Goal: Task Accomplishment & Management: Manage account settings

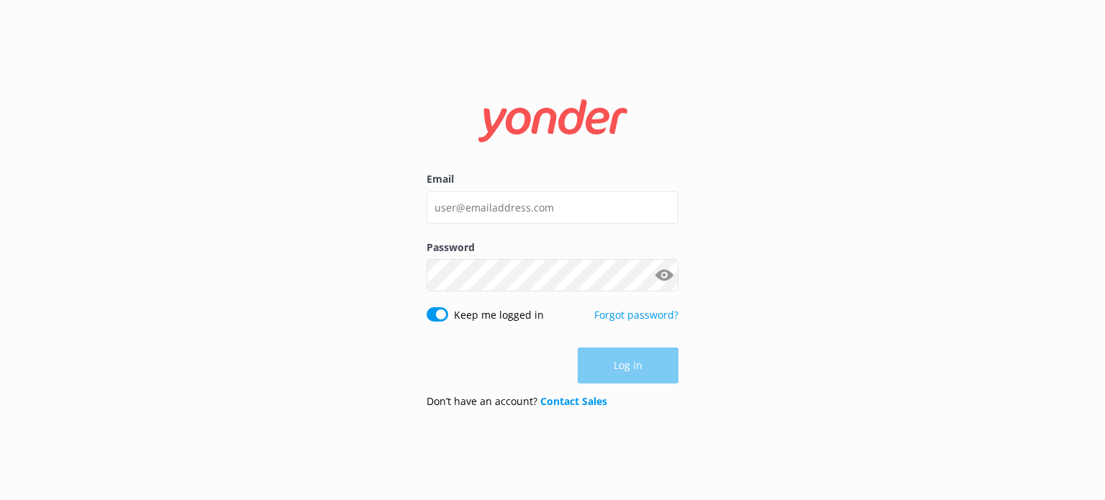
click at [558, 203] on input "Email" at bounding box center [553, 207] width 252 height 32
click at [466, 375] on div "Log in" at bounding box center [553, 365] width 252 height 36
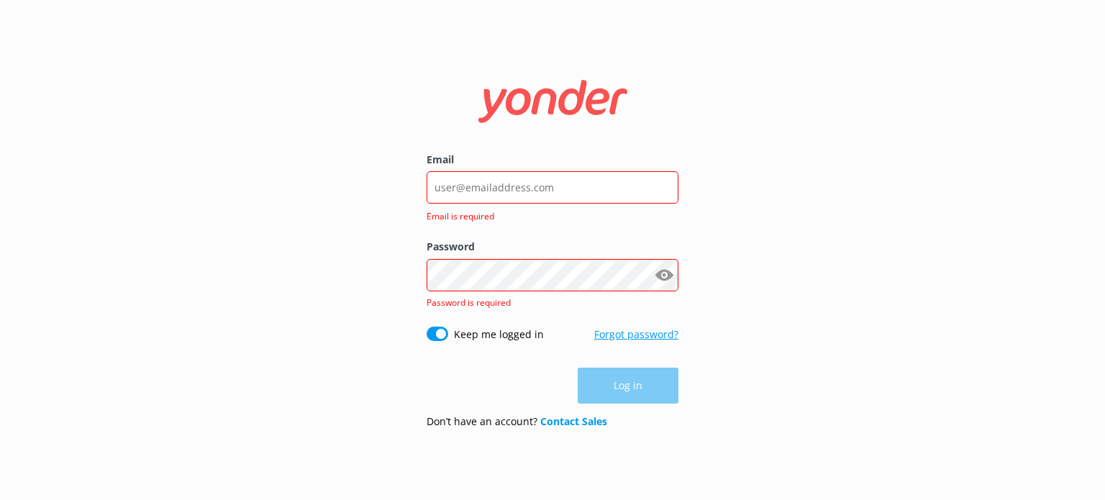
click at [619, 340] on link "Forgot password?" at bounding box center [636, 334] width 84 height 14
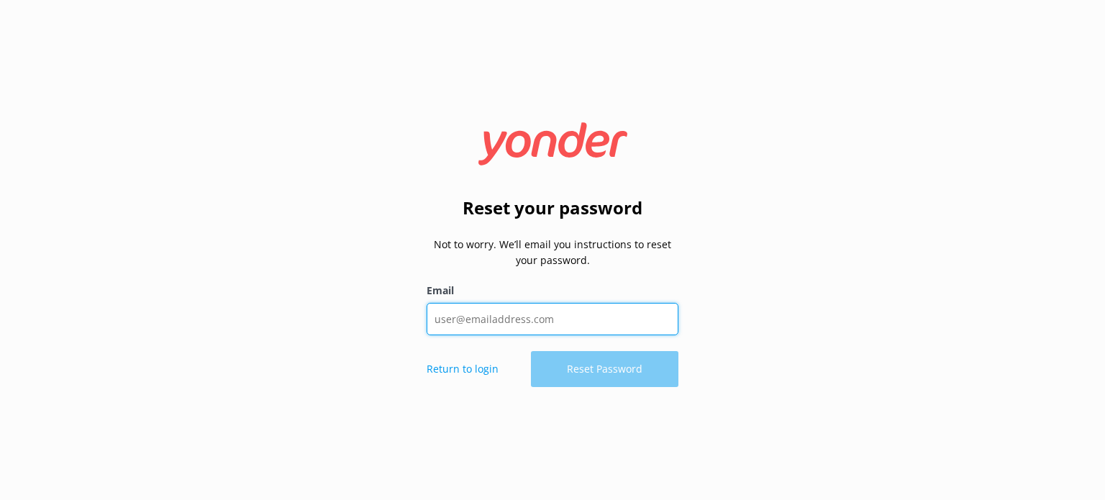
click at [515, 322] on input "Email" at bounding box center [553, 319] width 252 height 32
type input "[EMAIL_ADDRESS][DOMAIN_NAME]"
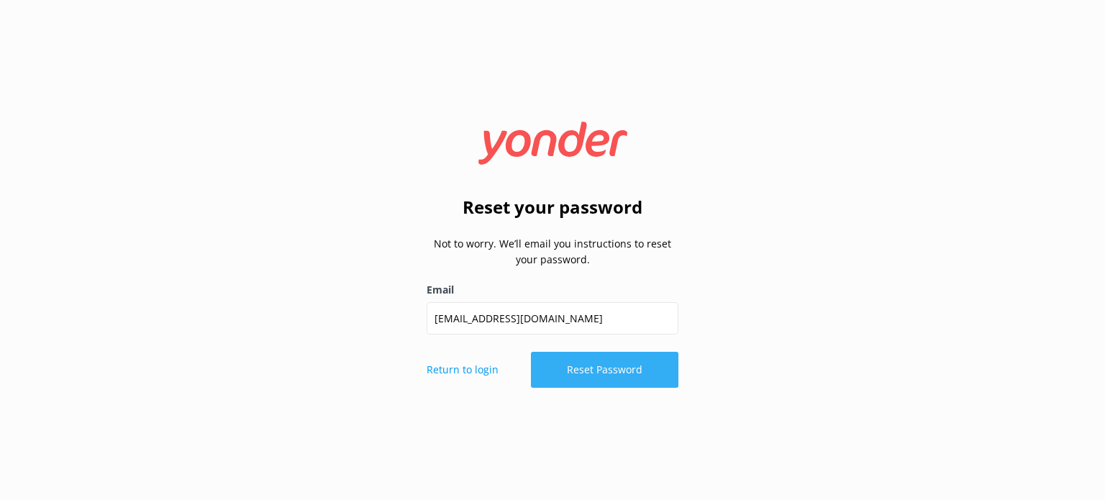
click at [581, 371] on button "Reset Password" at bounding box center [604, 370] width 147 height 36
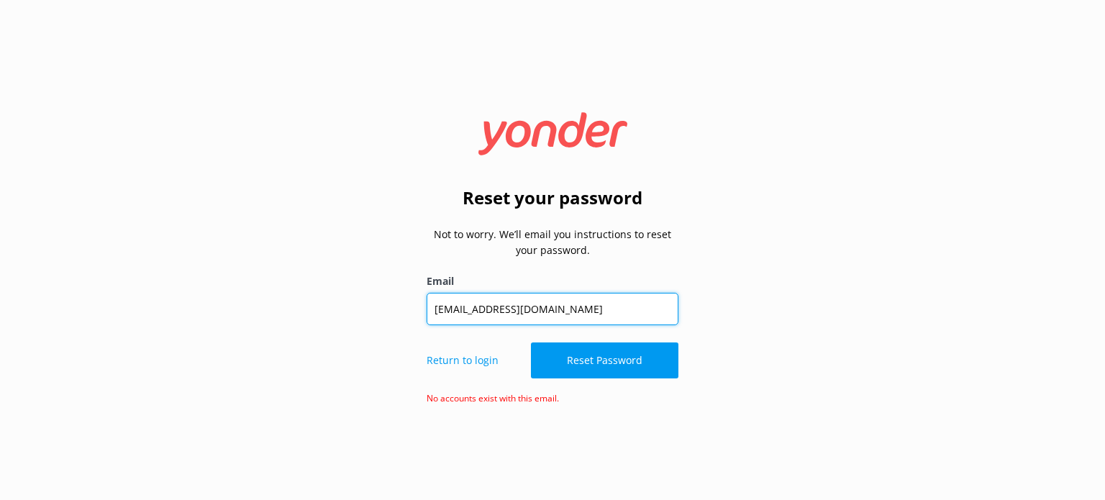
drag, startPoint x: 483, startPoint y: 307, endPoint x: 289, endPoint y: 309, distance: 195.0
click at [291, 310] on div "Reset your password Not to worry. We’ll email you instructions to reset your pa…" at bounding box center [552, 250] width 1105 height 500
type input "[EMAIL_ADDRESS][DOMAIN_NAME]"
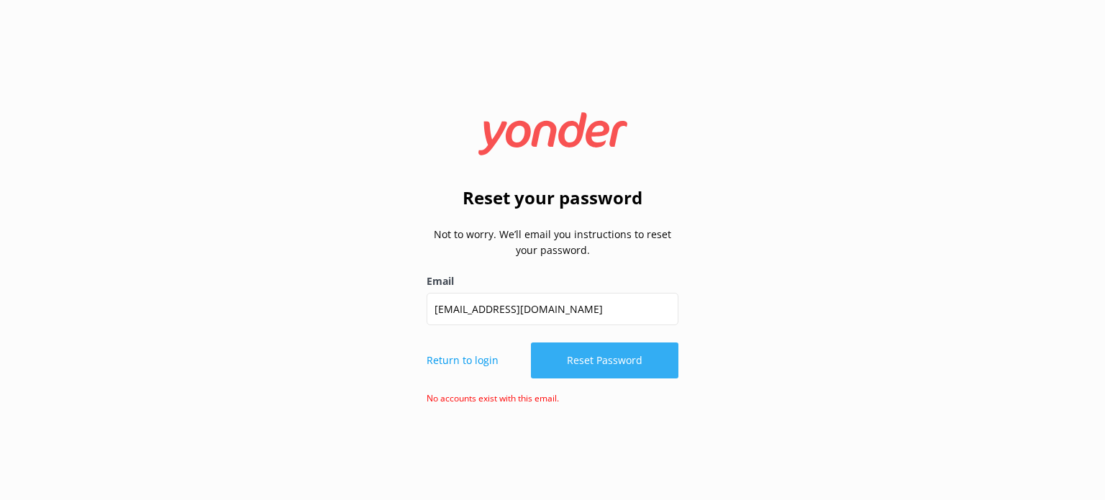
click at [570, 367] on button "Reset Password" at bounding box center [604, 360] width 147 height 36
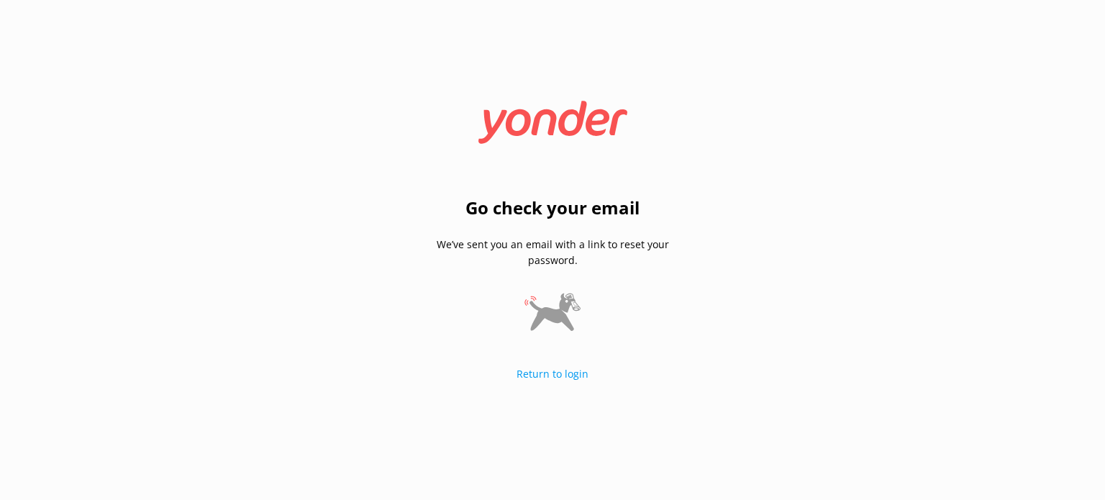
click at [353, 316] on div "Go check your email We’ve sent you an email with a link to reset your password.…" at bounding box center [552, 250] width 1105 height 500
